Goal: Task Accomplishment & Management: Use online tool/utility

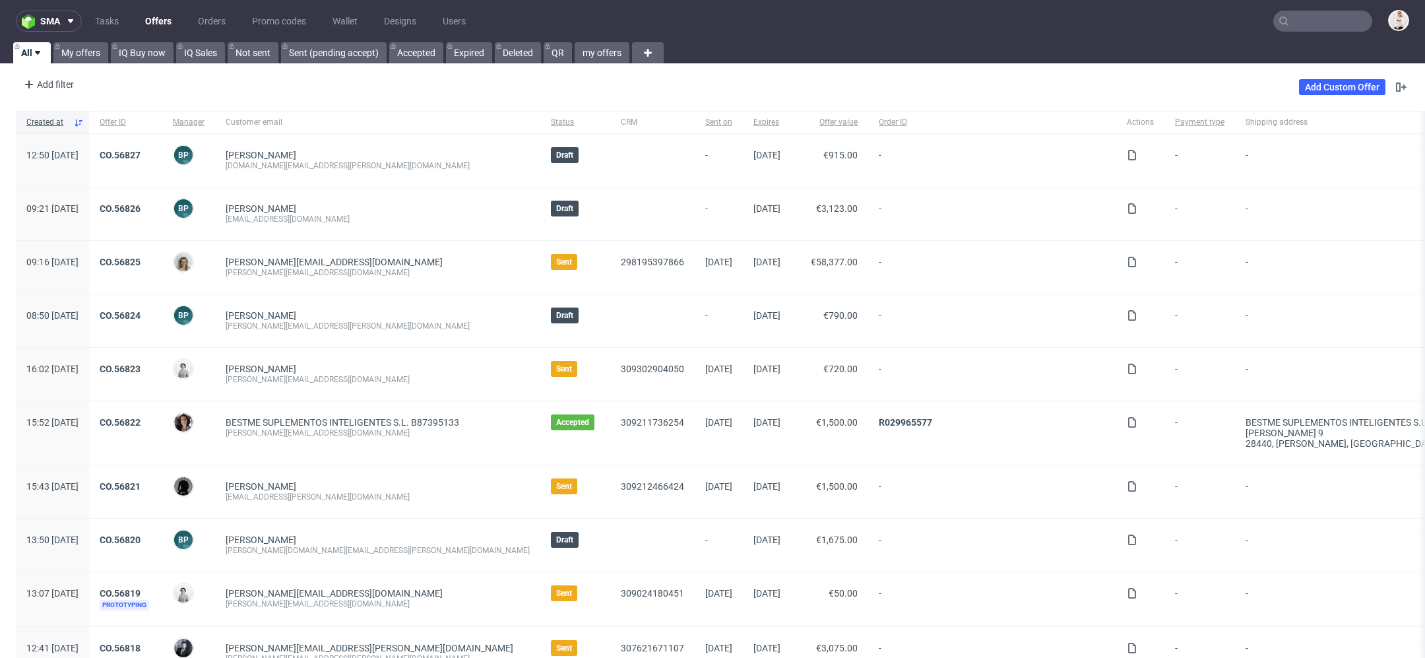
click at [1336, 25] on input "text" at bounding box center [1323, 21] width 99 height 21
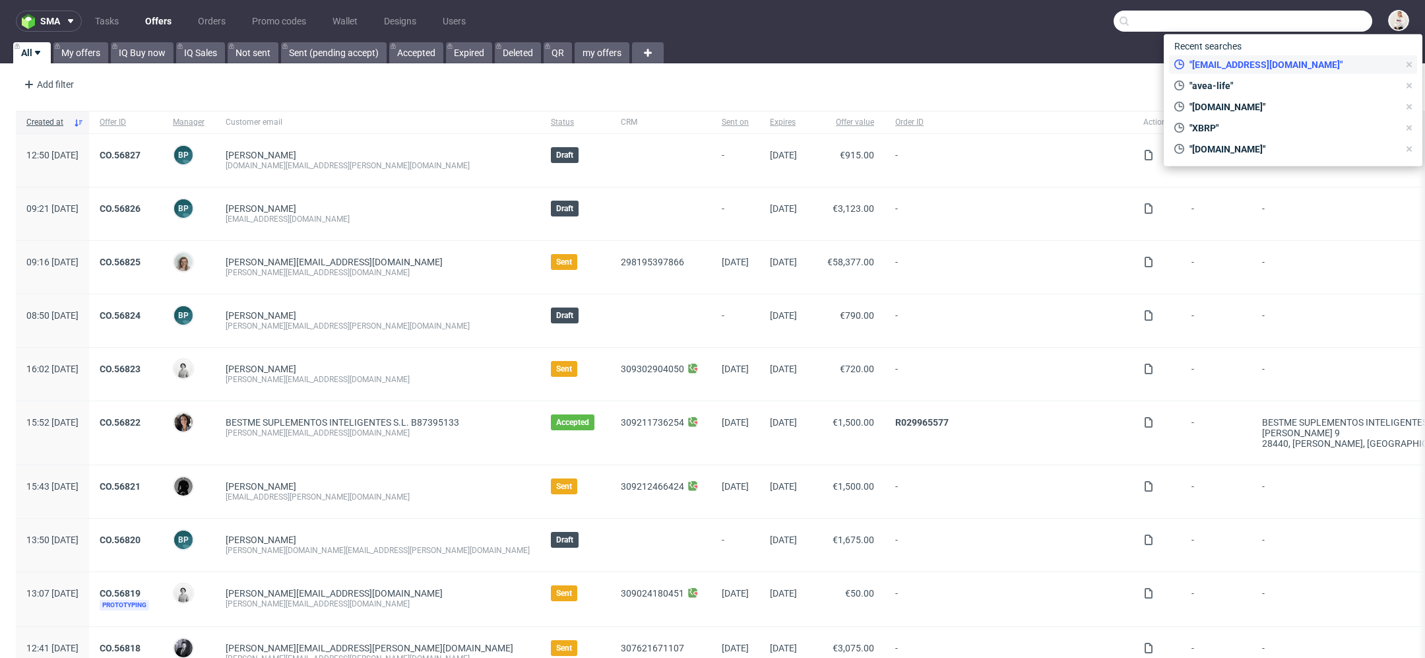
click at [1311, 67] on span ""[EMAIL_ADDRESS][DOMAIN_NAME]"" at bounding box center [1291, 64] width 214 height 13
type input "[EMAIL_ADDRESS][DOMAIN_NAME]"
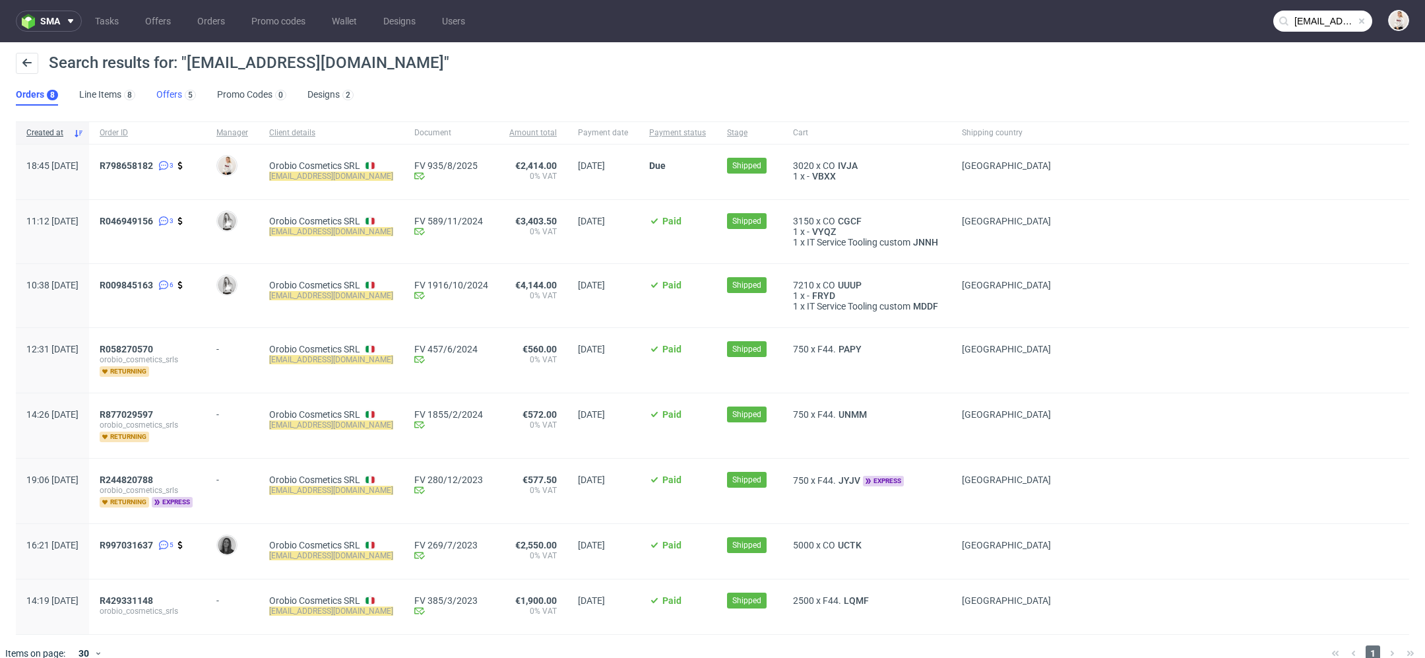
click at [166, 94] on link "Offers 5" at bounding box center [176, 94] width 40 height 21
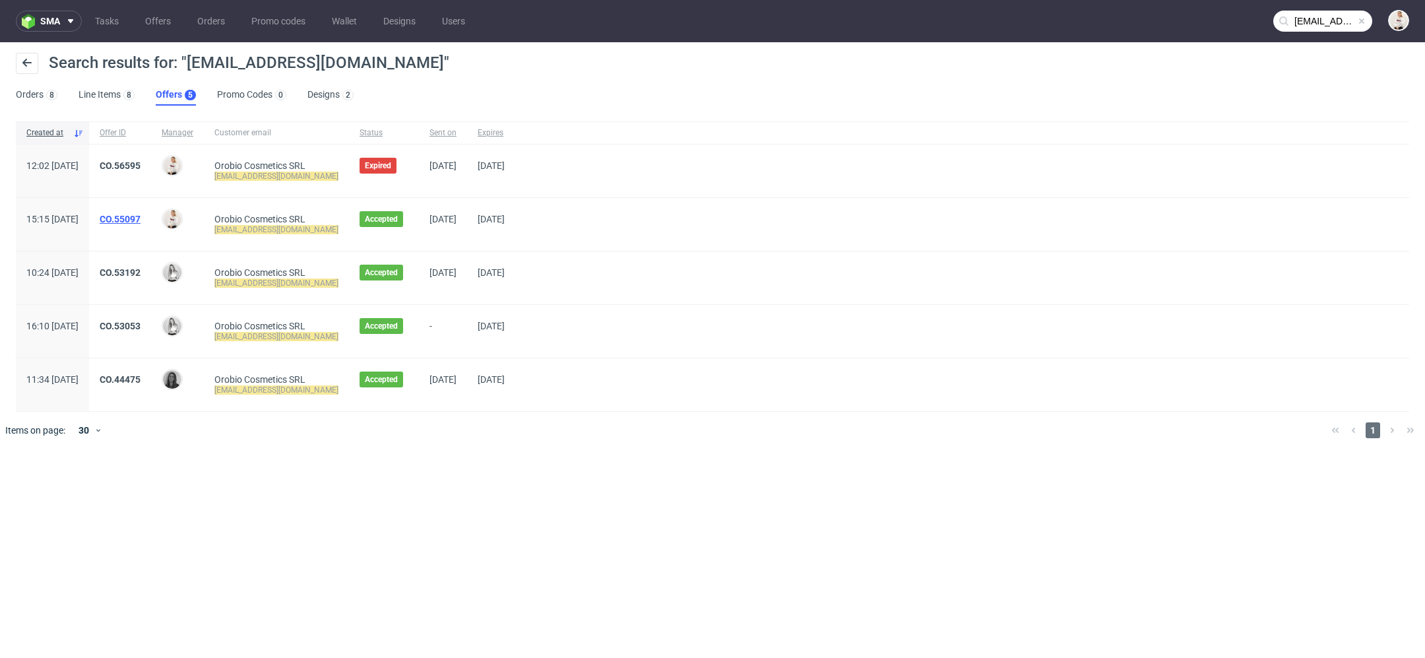
click at [141, 217] on link "CO.55097" at bounding box center [120, 219] width 41 height 11
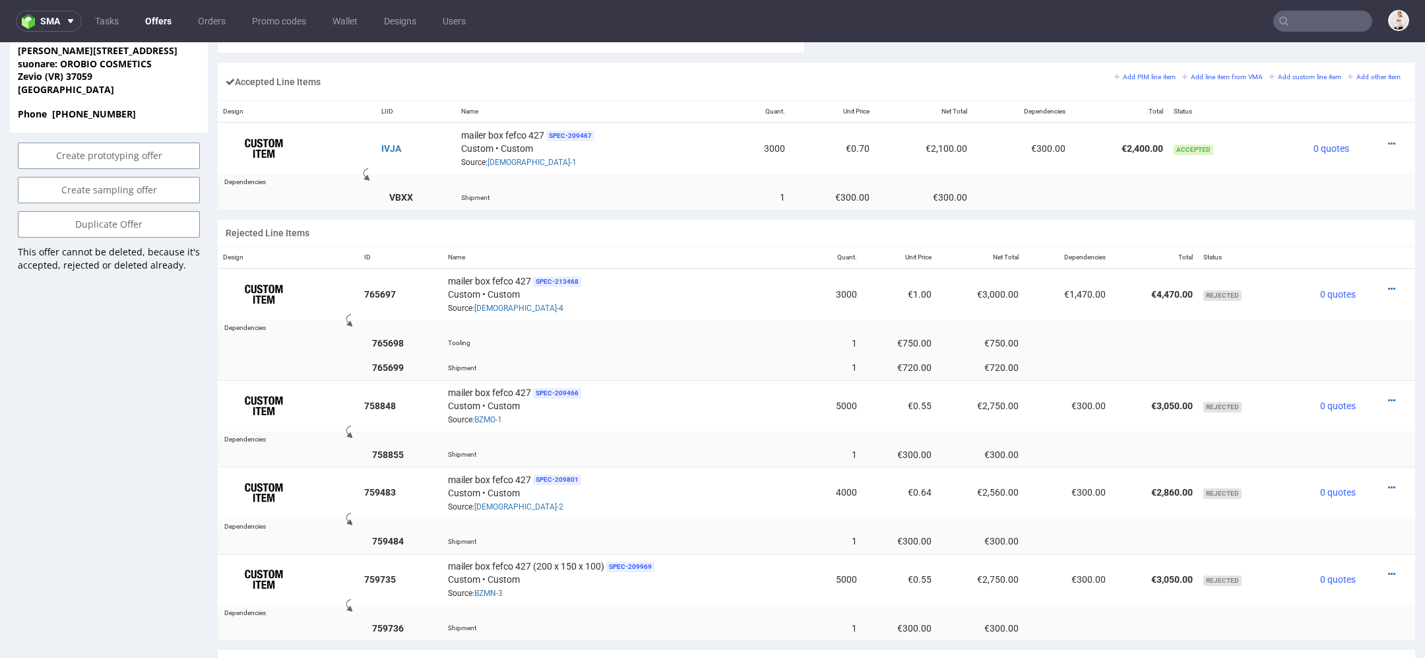
scroll to position [836, 0]
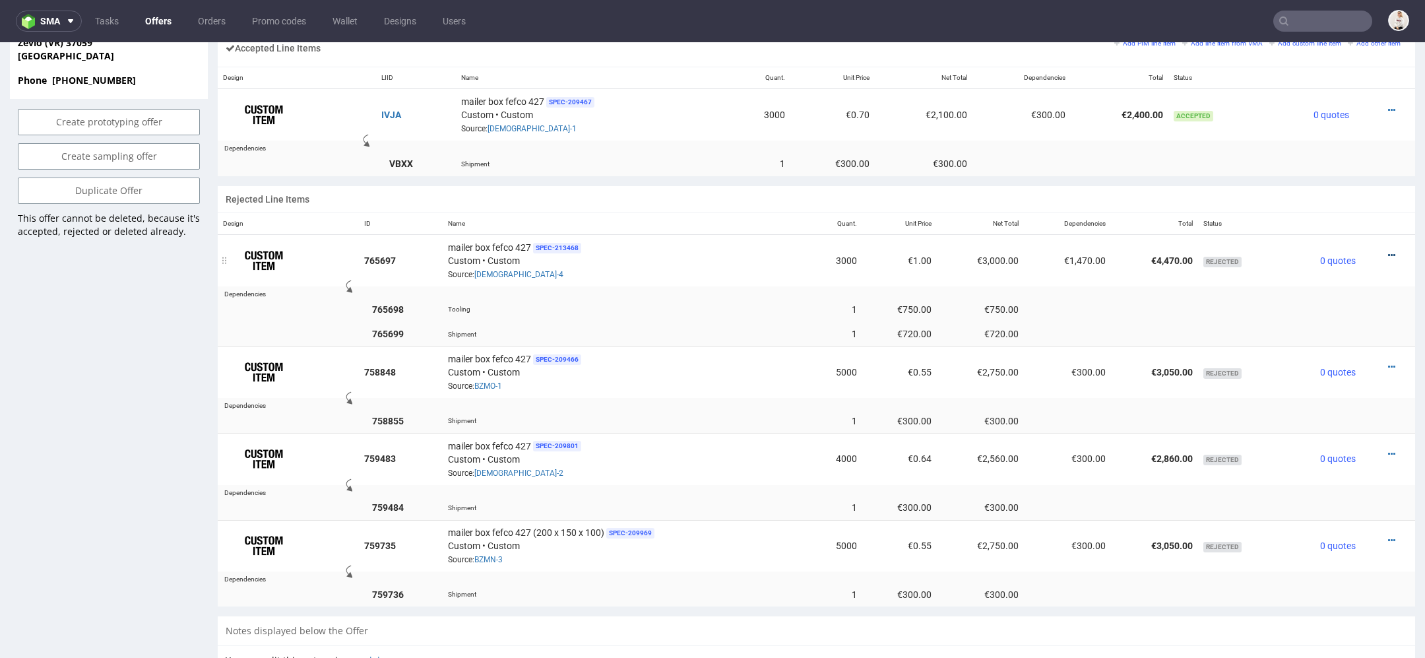
click at [1388, 251] on icon at bounding box center [1391, 255] width 7 height 9
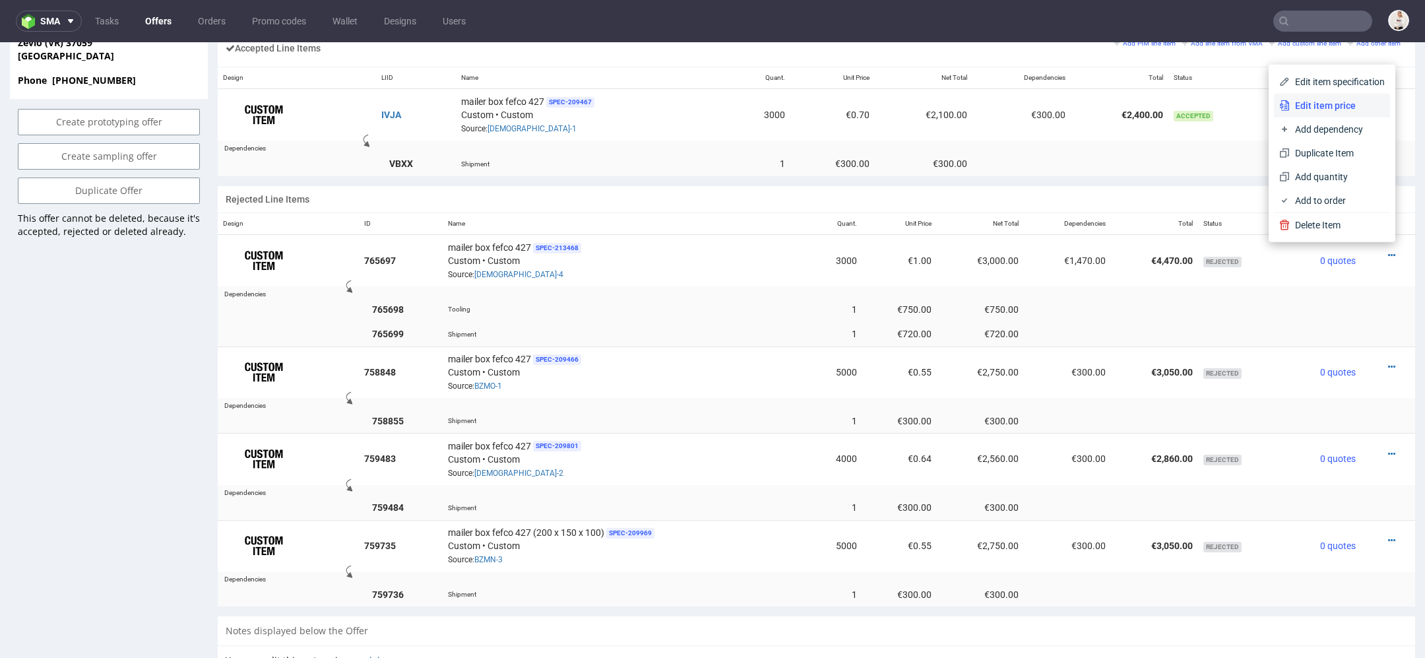
click at [1323, 106] on span "Edit item price" at bounding box center [1337, 105] width 95 height 13
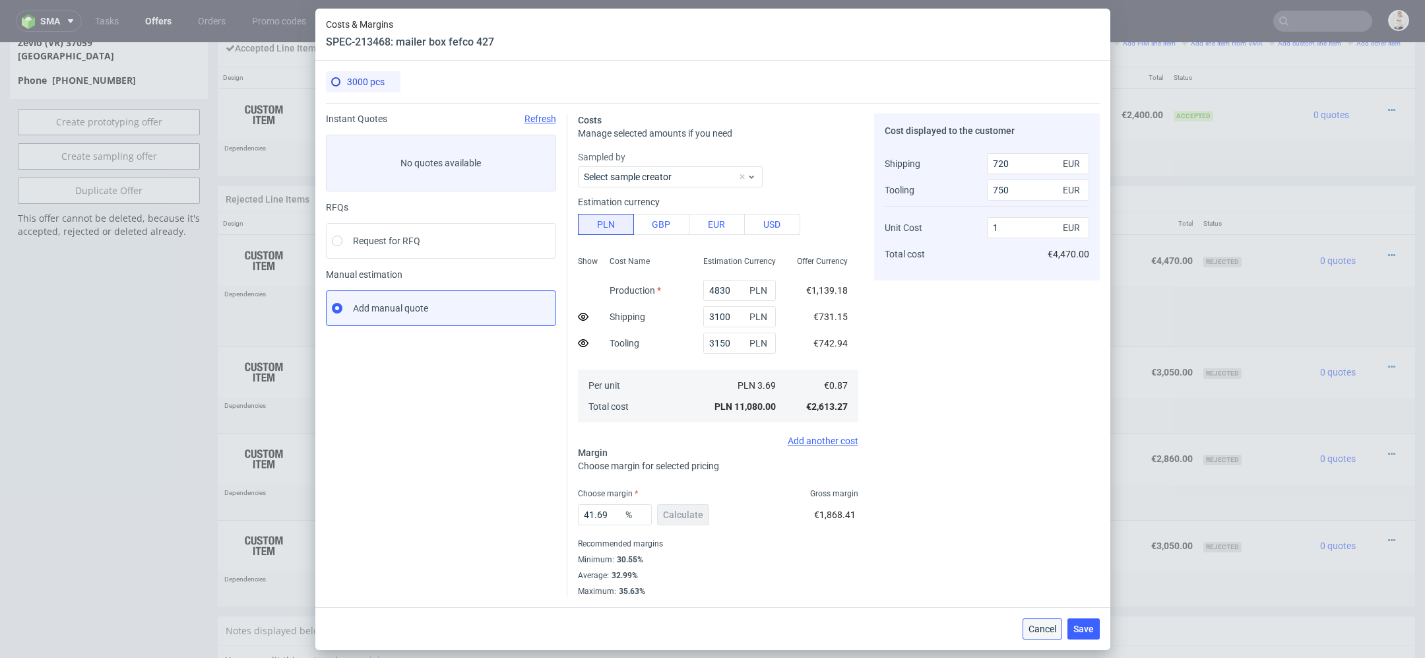
click at [1034, 629] on span "Cancel" at bounding box center [1043, 628] width 28 height 9
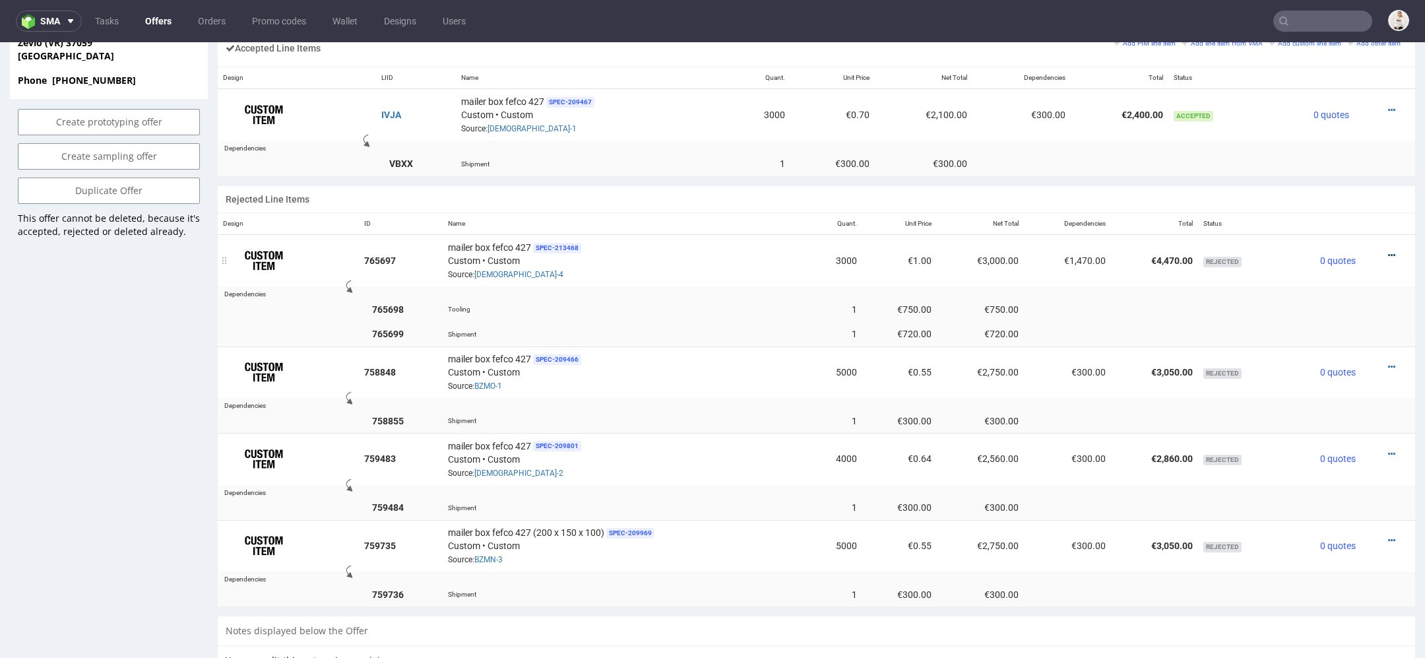
click at [1388, 251] on icon at bounding box center [1391, 255] width 7 height 9
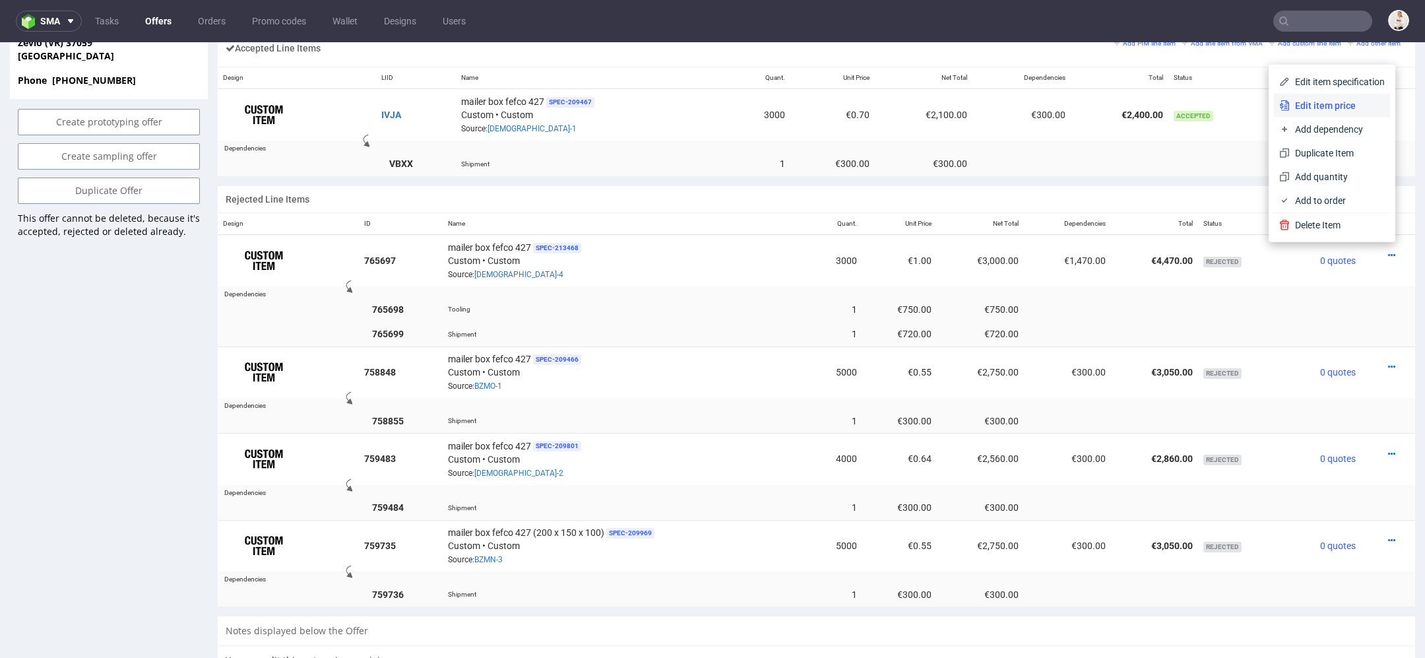
click at [1330, 109] on span "Edit item price" at bounding box center [1337, 105] width 95 height 13
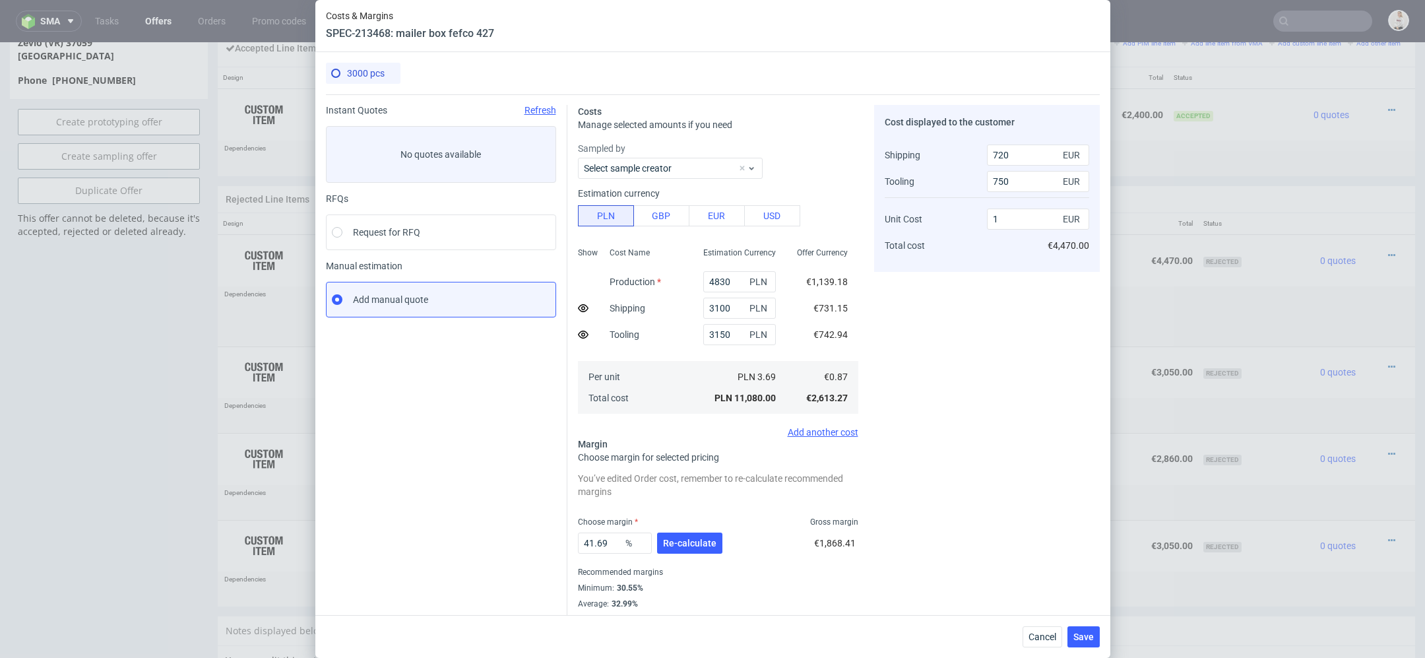
click at [1015, 366] on div "Cost displayed to the customer Shipping Tooling Unit Cost Total cost 720 EUR 75…" at bounding box center [987, 365] width 226 height 520
click at [1053, 640] on span "Cancel" at bounding box center [1043, 636] width 28 height 9
